Goal: Information Seeking & Learning: Learn about a topic

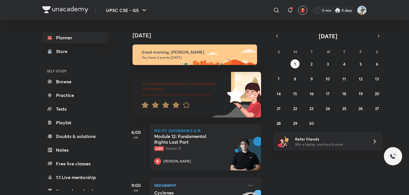
click at [197, 145] on h5 "Module 12: Fundamental Rights Last Part" at bounding box center [189, 139] width 71 height 11
